Goal: Information Seeking & Learning: Check status

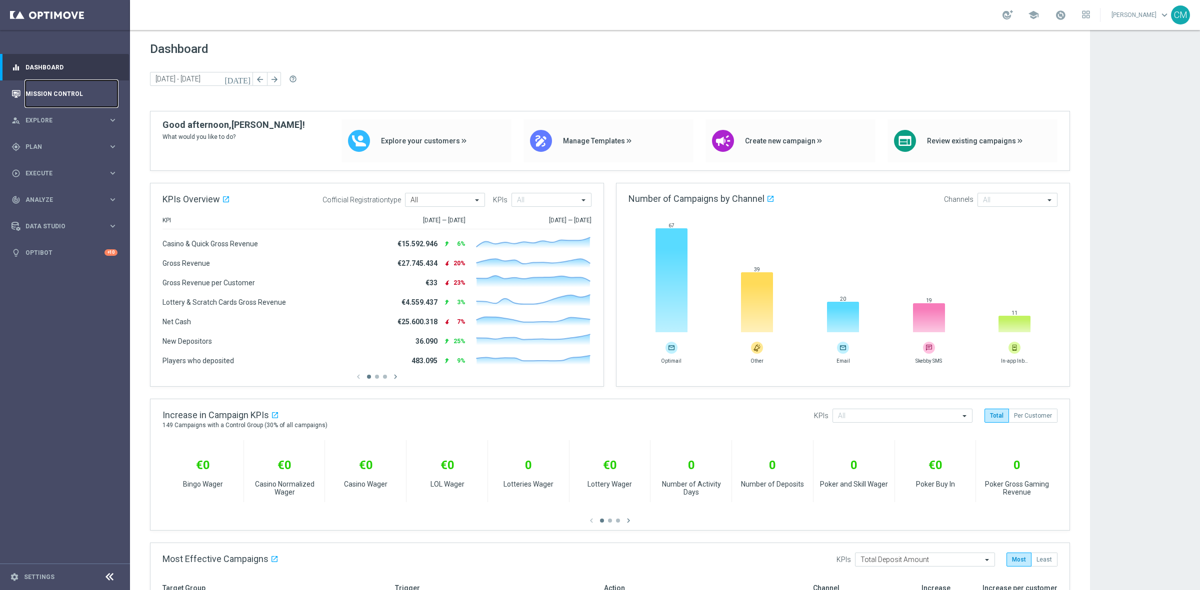
click at [52, 90] on link "Mission Control" at bounding box center [71, 93] width 92 height 26
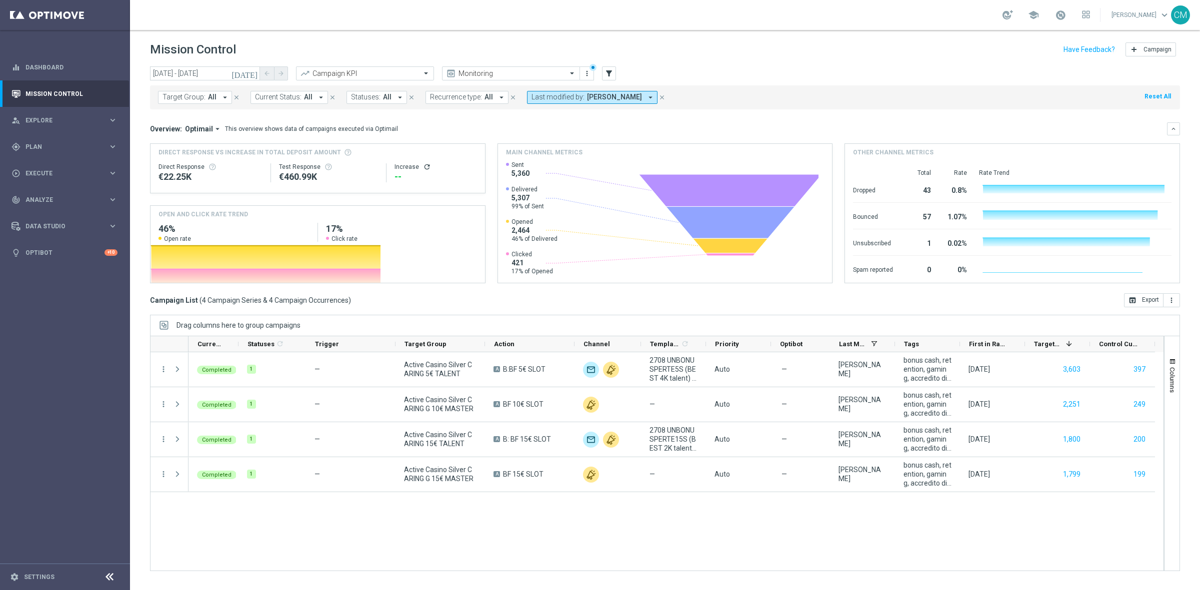
click at [251, 70] on icon "[DATE]" at bounding box center [244, 73] width 27 height 9
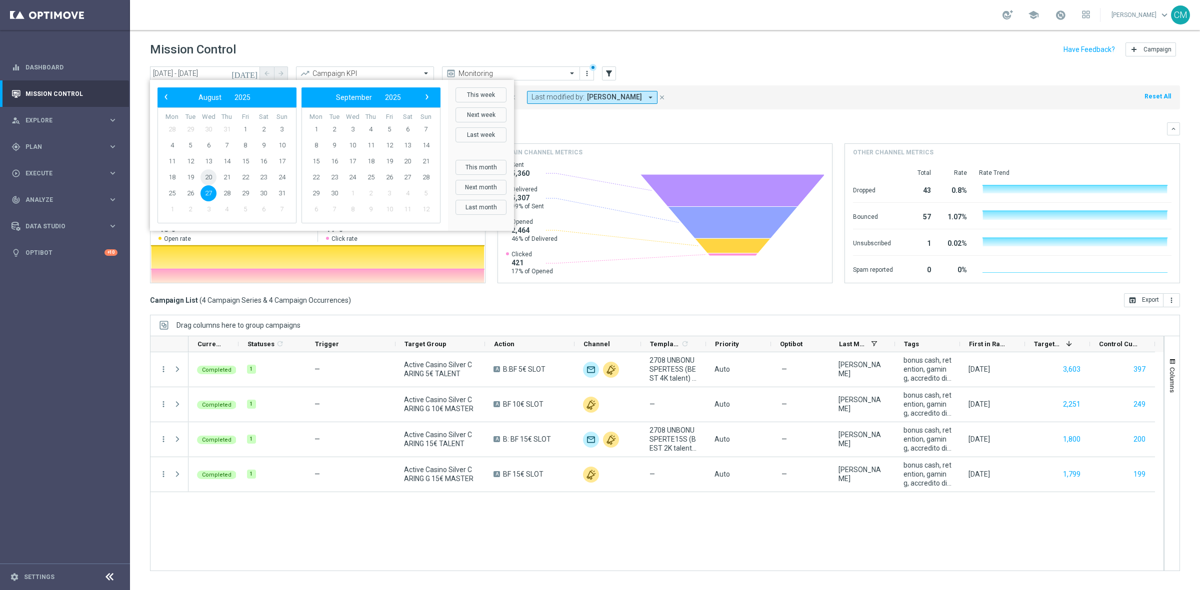
click at [210, 181] on span "20" at bounding box center [208, 177] width 16 height 16
type input "[DATE] - [DATE]"
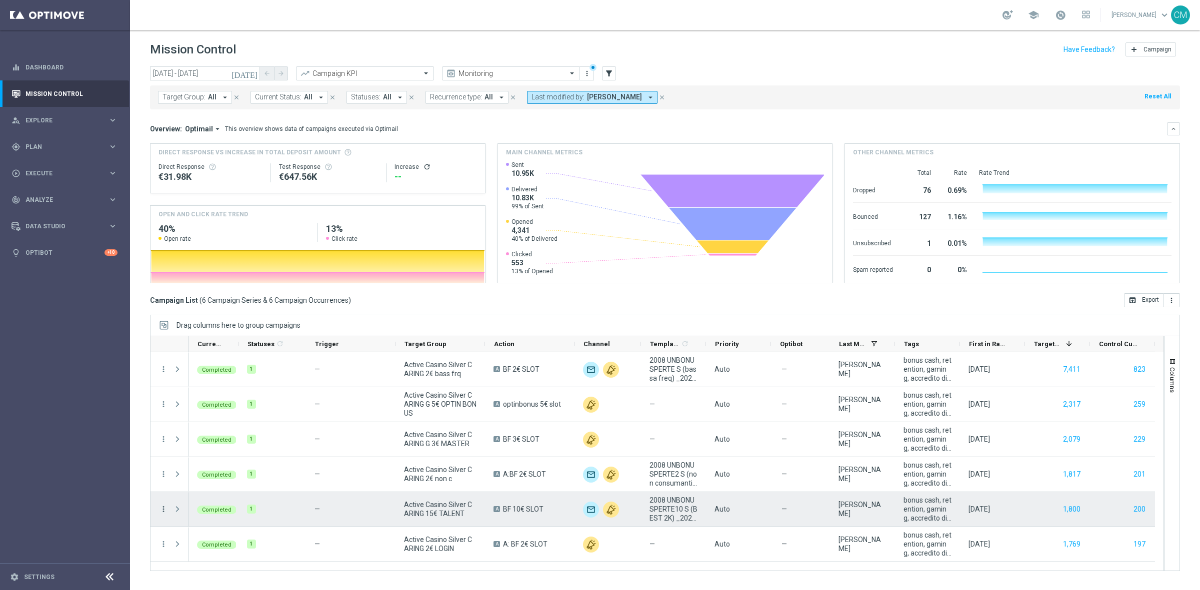
click at [161, 510] on icon "more_vert" at bounding box center [163, 509] width 9 height 9
click at [206, 450] on span "Go to Campaign Analysis" at bounding box center [218, 447] width 71 height 7
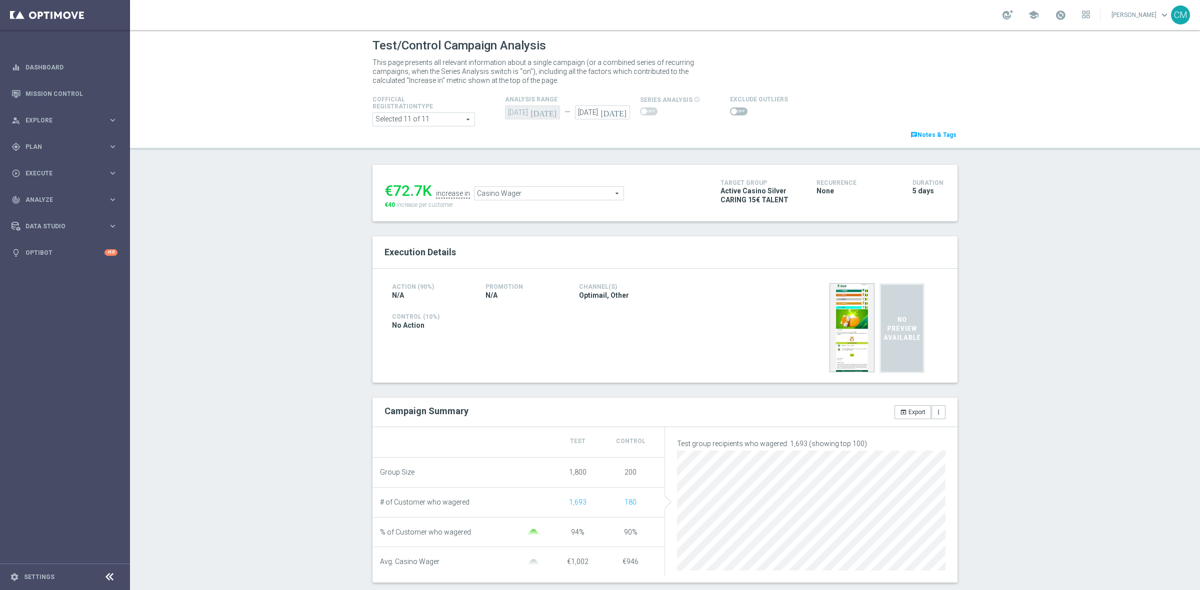
scroll to position [131, 0]
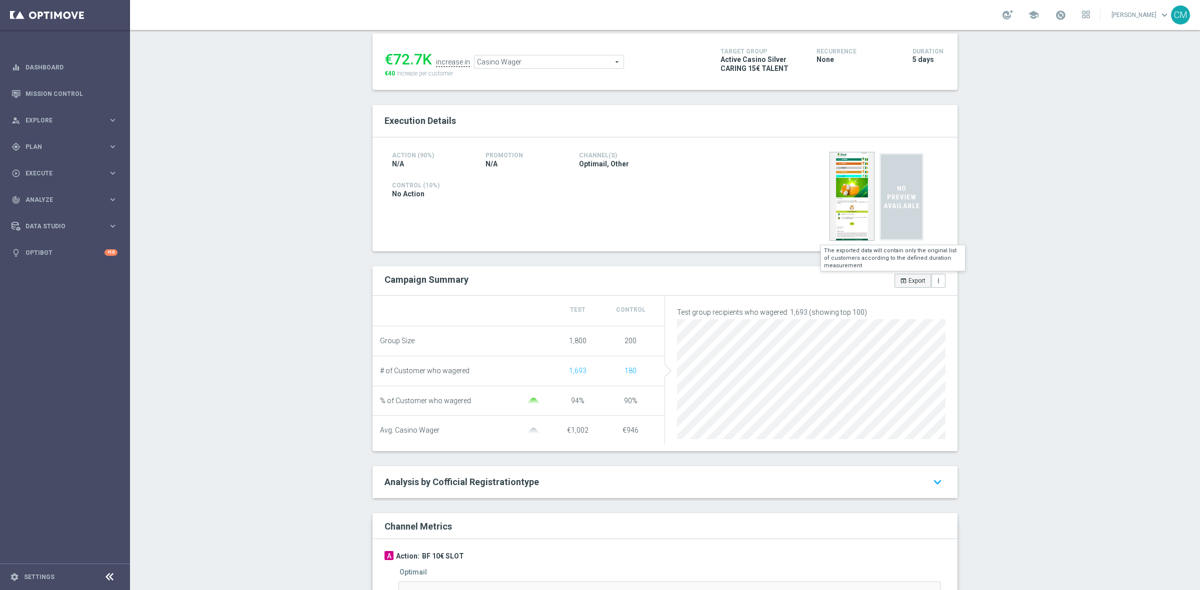
click at [915, 281] on button "open_in_browser Export" at bounding box center [912, 281] width 36 height 14
